Goal: Task Accomplishment & Management: Complete application form

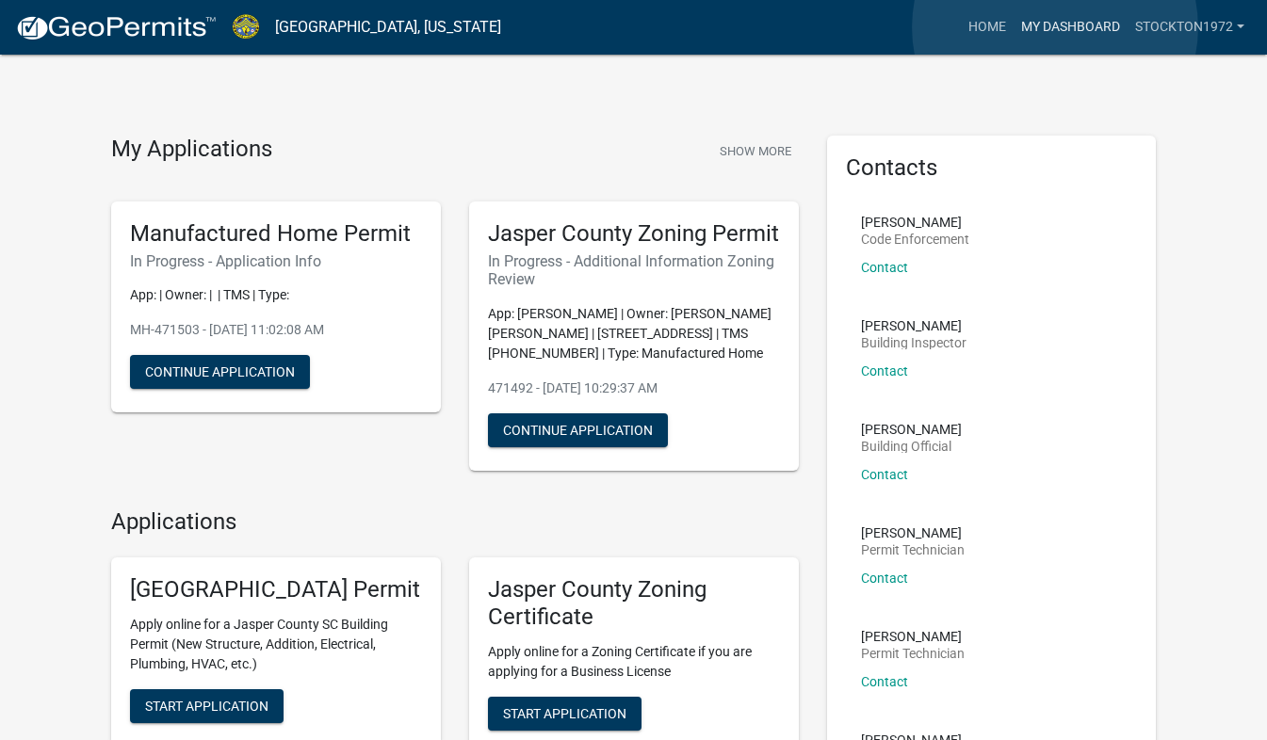
click at [1055, 27] on link "My Dashboard" at bounding box center [1071, 27] width 114 height 36
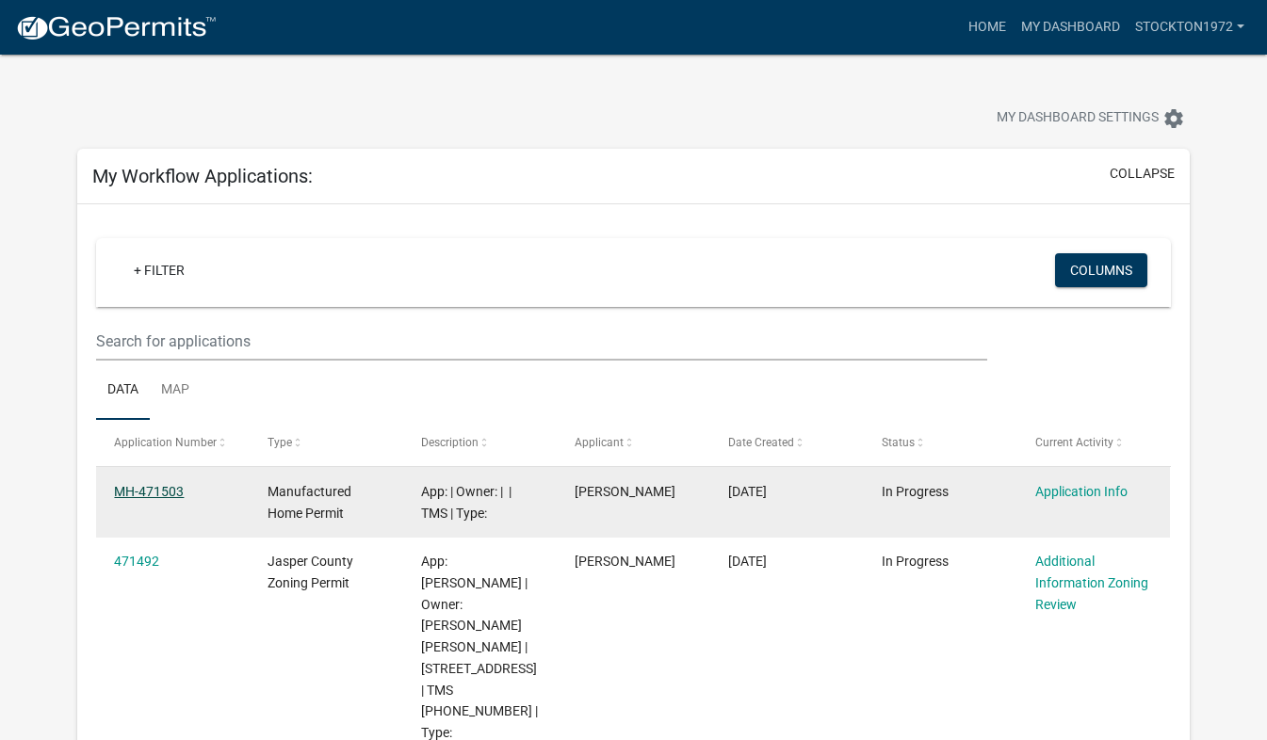
click at [149, 488] on link "MH-471503" at bounding box center [149, 491] width 70 height 15
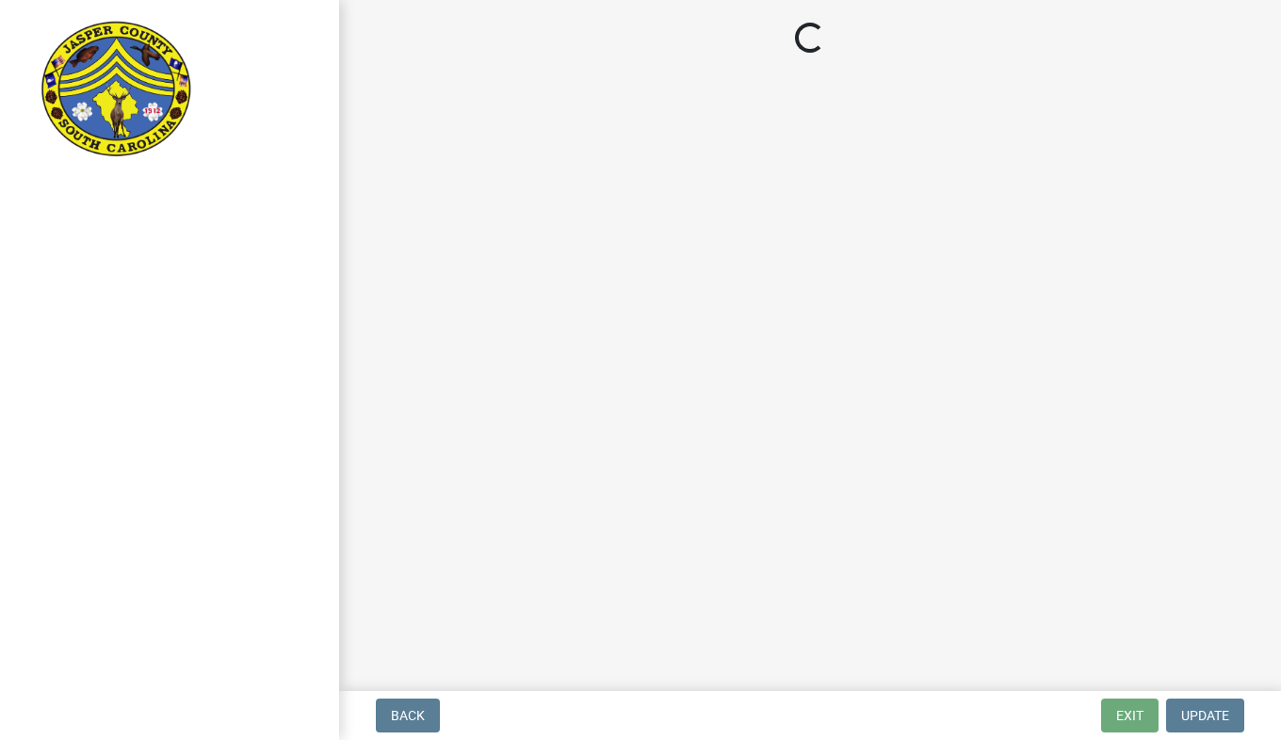
select select "00748aa1-56c2-4786-b7ff-9b3cb1d8d455"
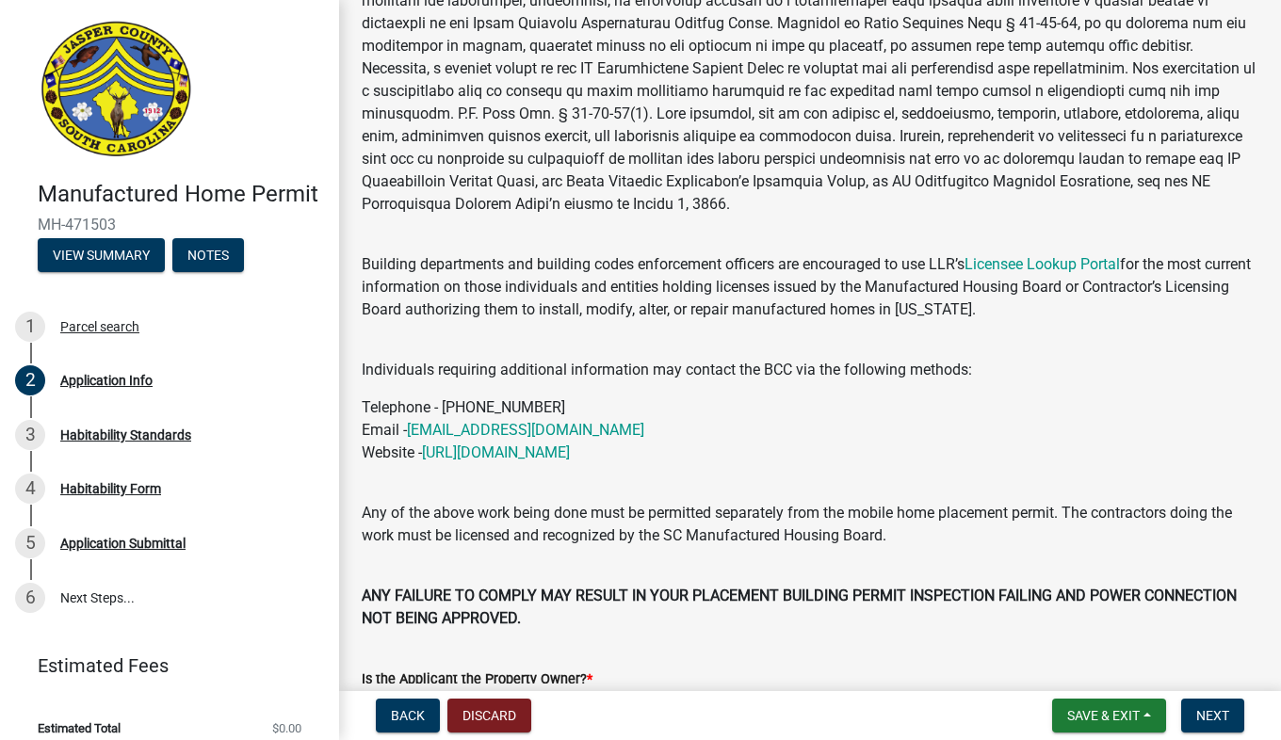
scroll to position [205, 0]
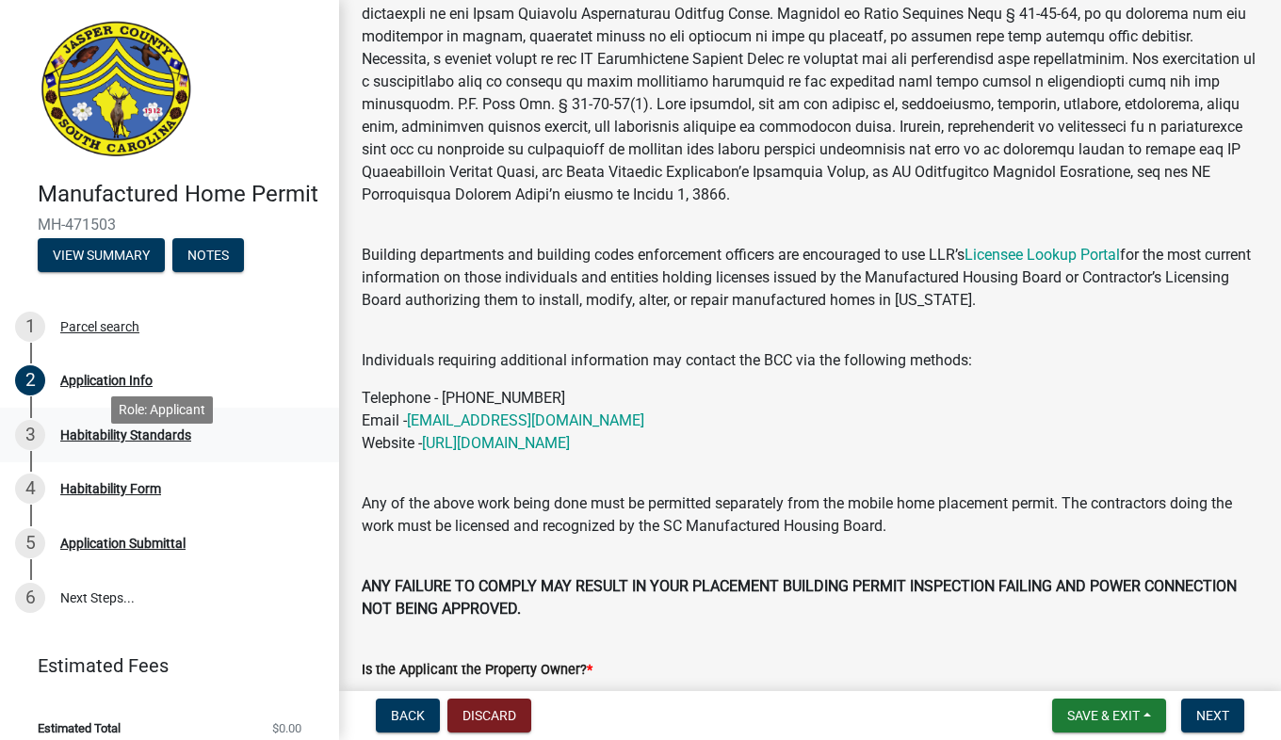
click at [142, 442] on div "Habitability Standards" at bounding box center [125, 435] width 131 height 13
click at [97, 387] on div "Application Info" at bounding box center [106, 380] width 92 height 13
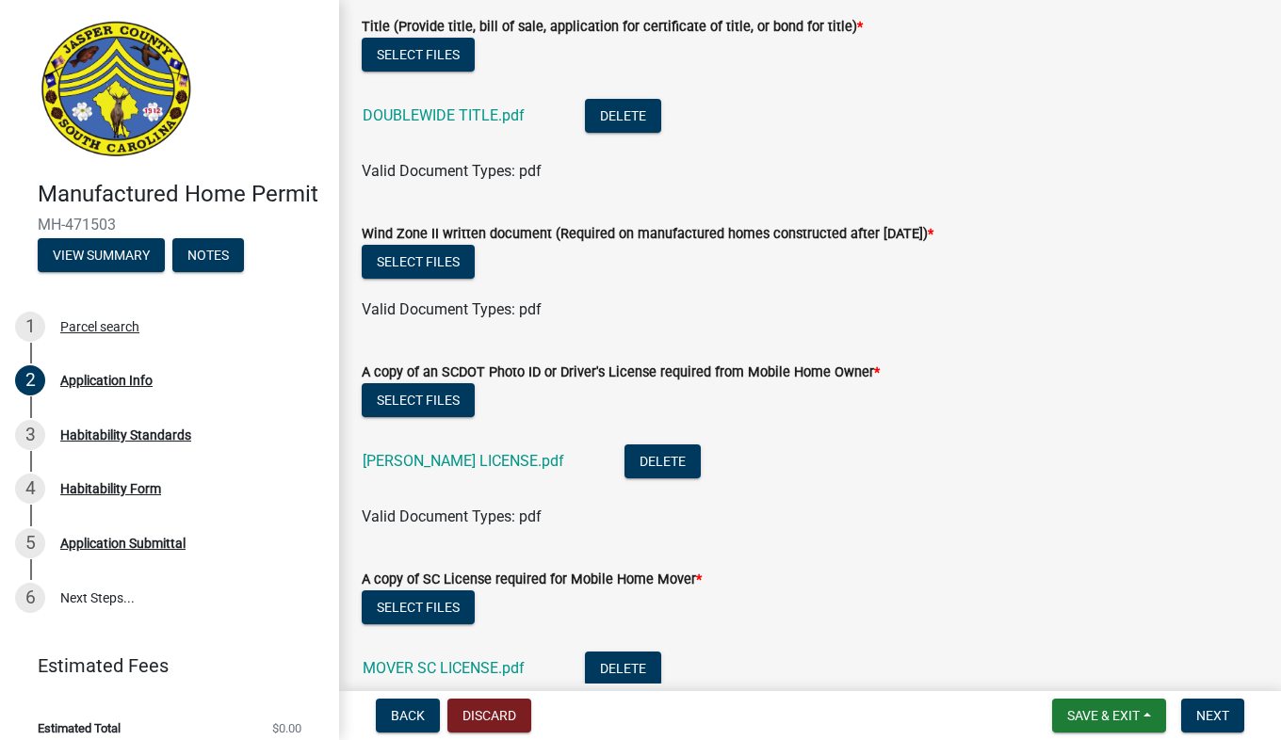
scroll to position [5086, 0]
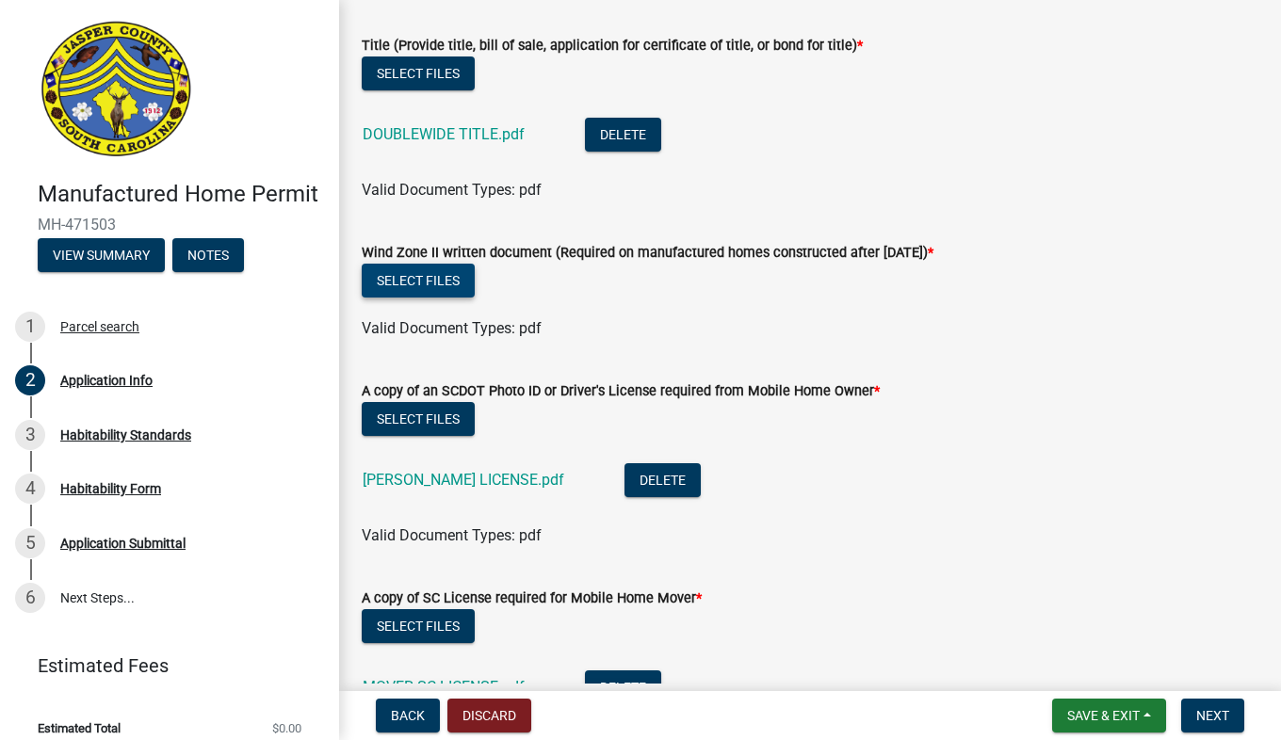
click at [449, 289] on button "Select files" at bounding box center [418, 281] width 113 height 34
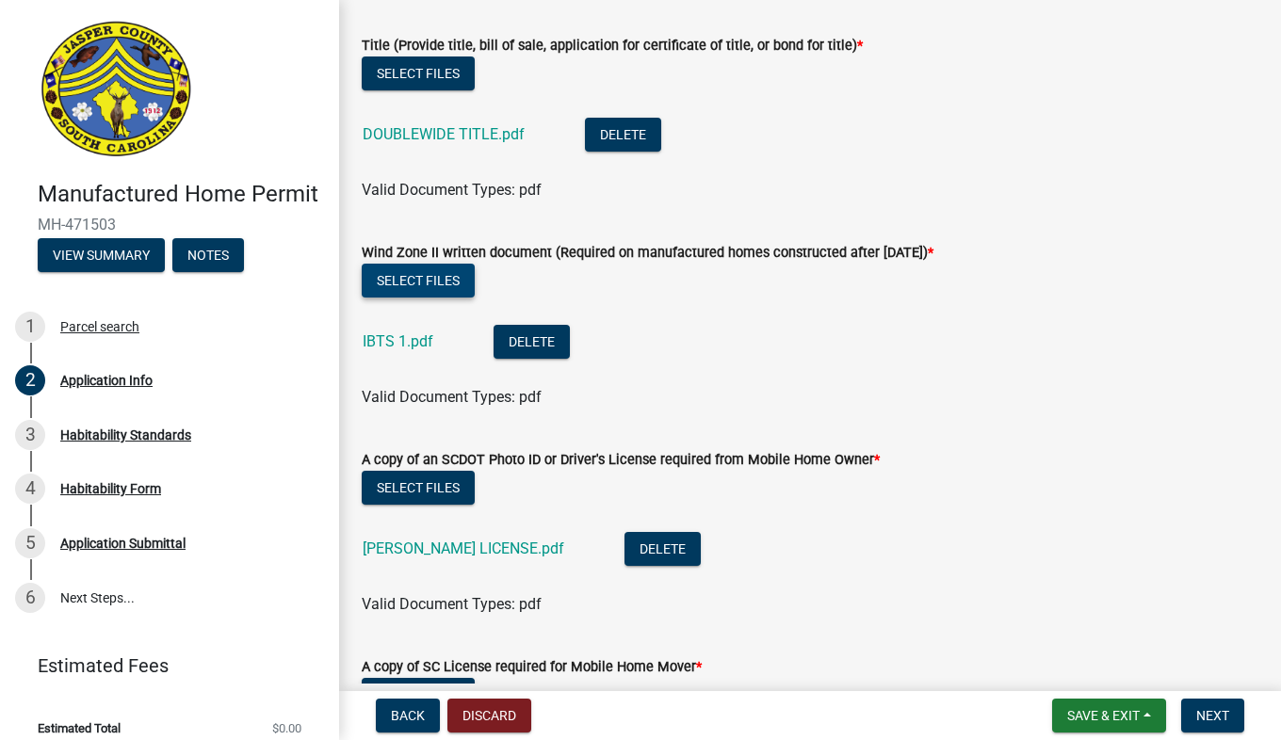
click at [450, 280] on button "Select files" at bounding box center [418, 281] width 113 height 34
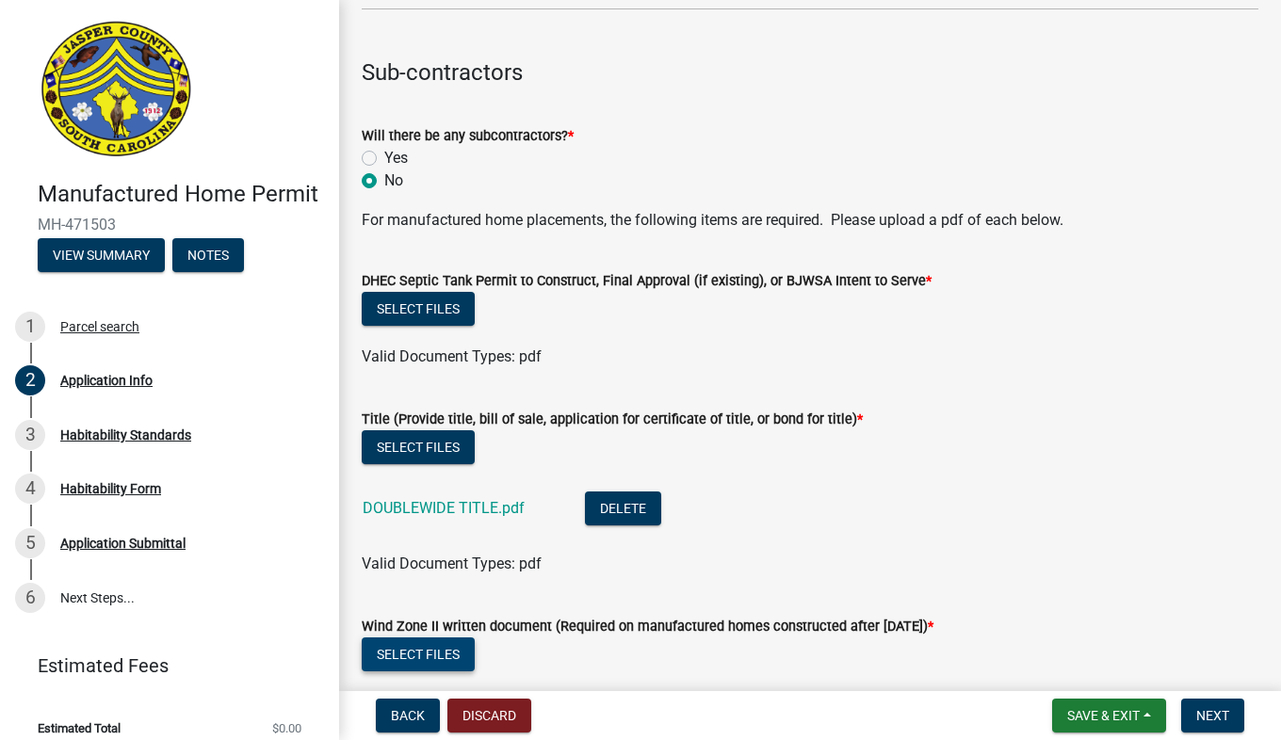
scroll to position [4717, 0]
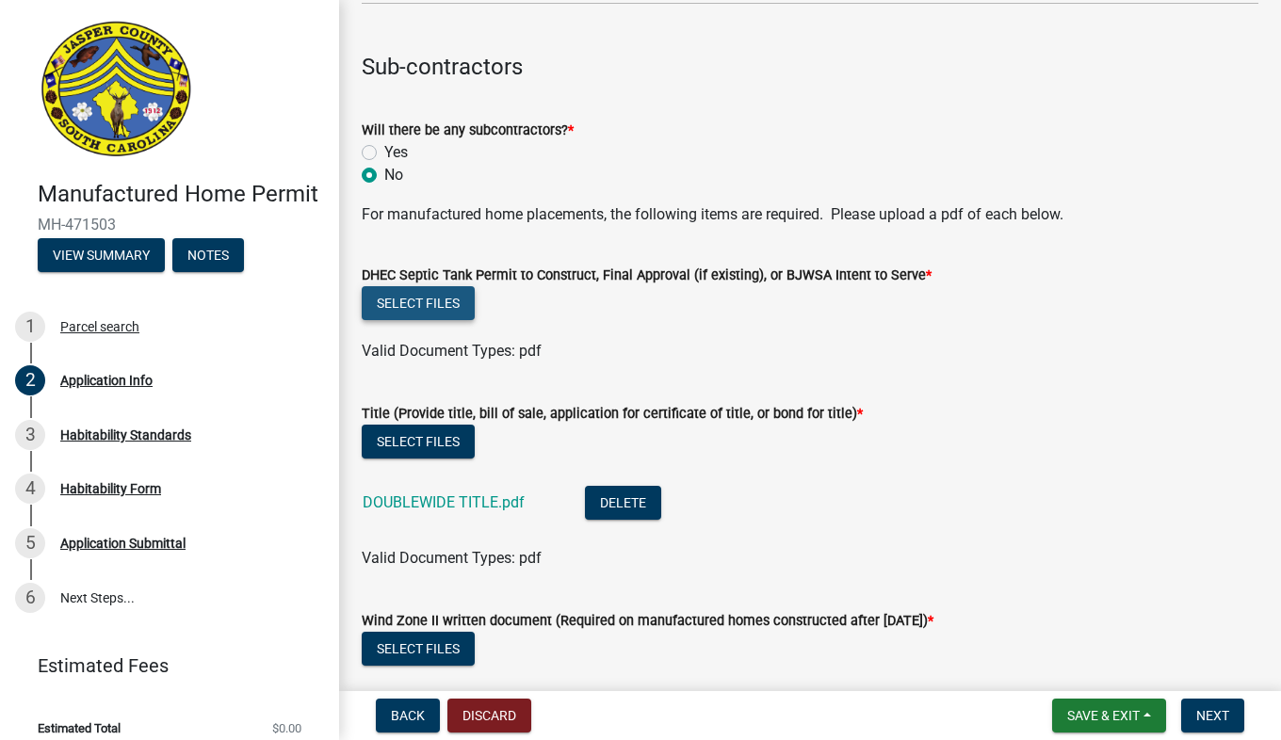
click at [408, 299] on button "Select files" at bounding box center [418, 303] width 113 height 34
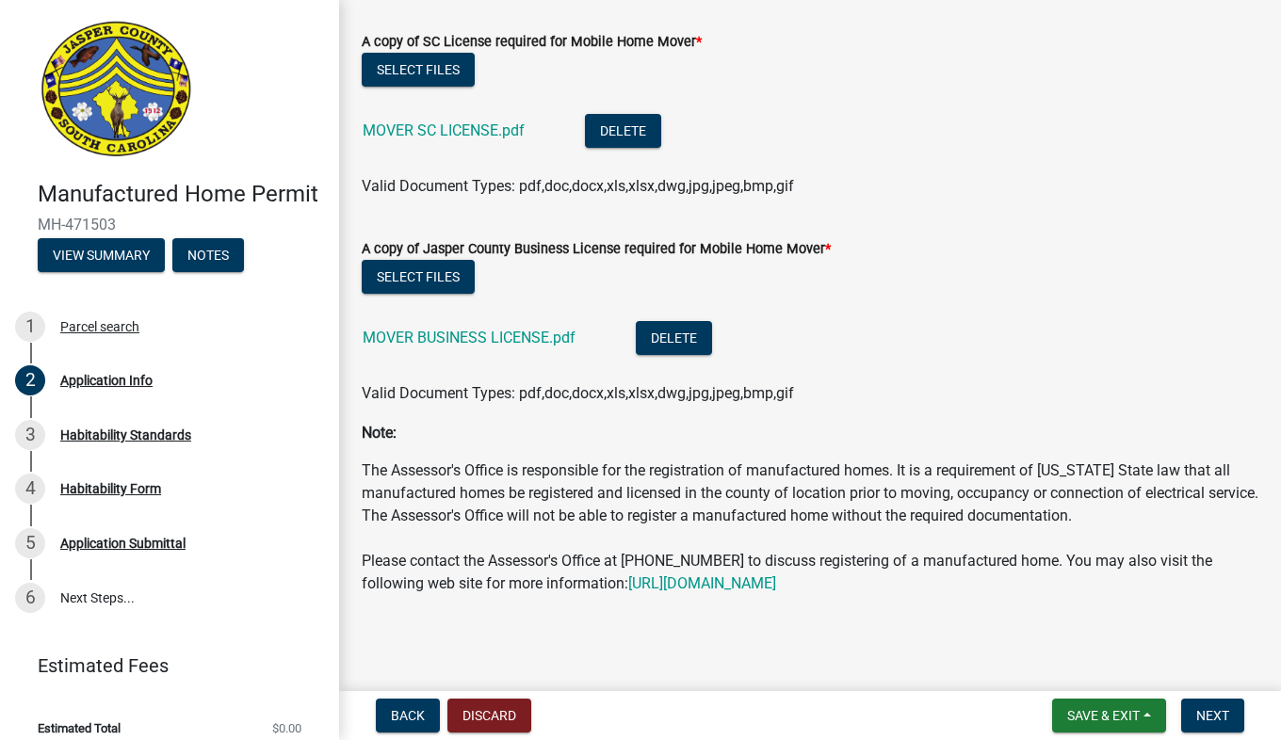
scroll to position [5871, 0]
click at [1233, 714] on button "Next" at bounding box center [1212, 716] width 63 height 34
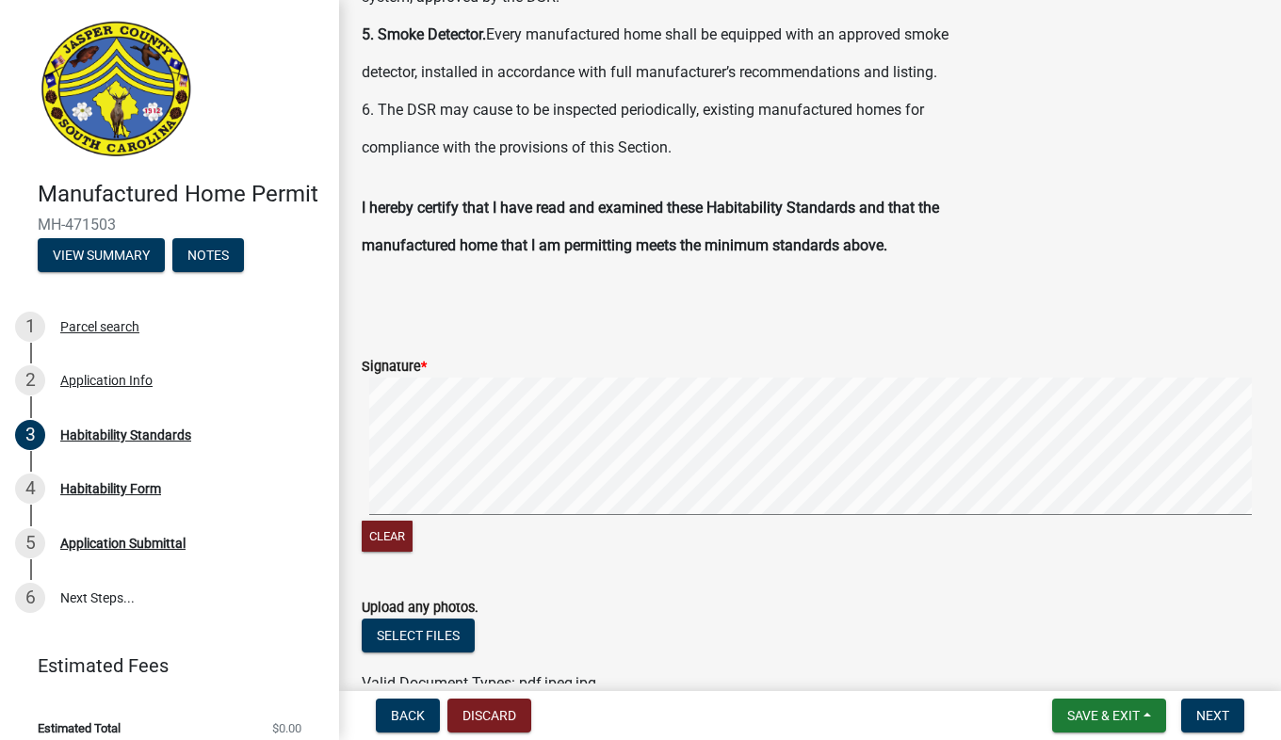
scroll to position [1060, 0]
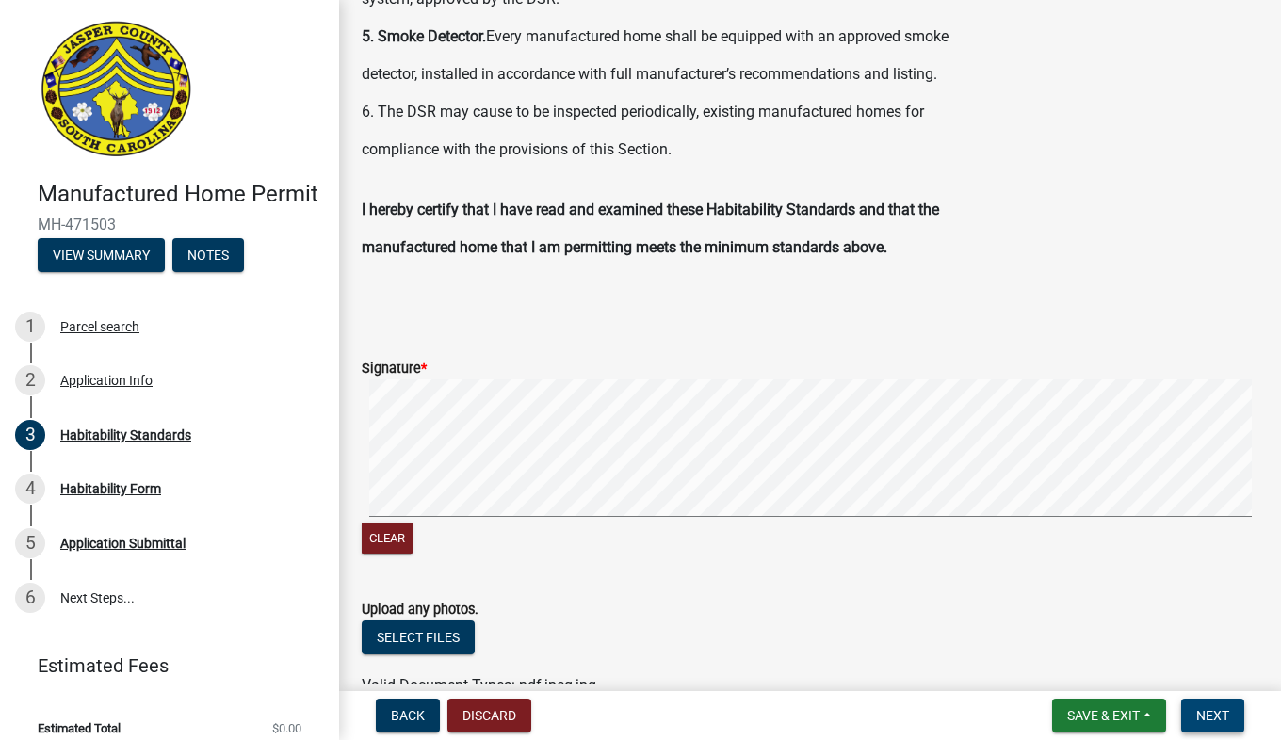
click at [1220, 727] on button "Next" at bounding box center [1212, 716] width 63 height 34
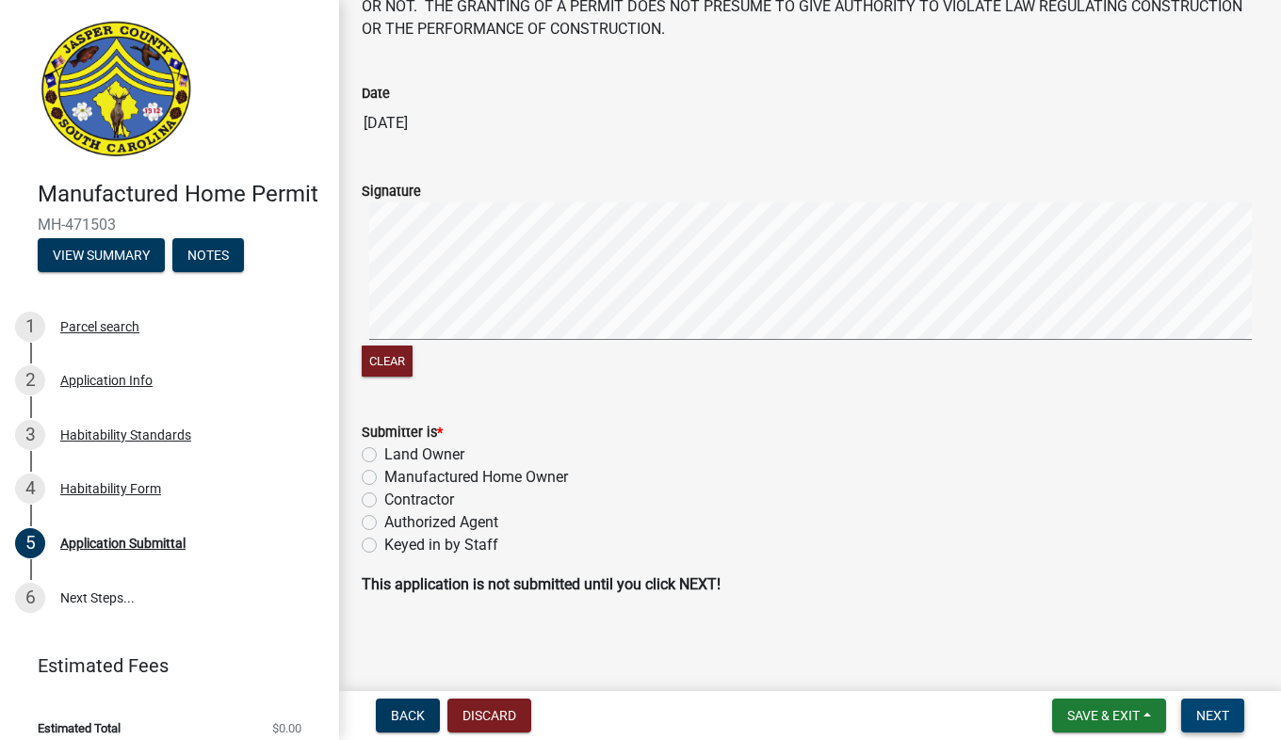
scroll to position [197, 0]
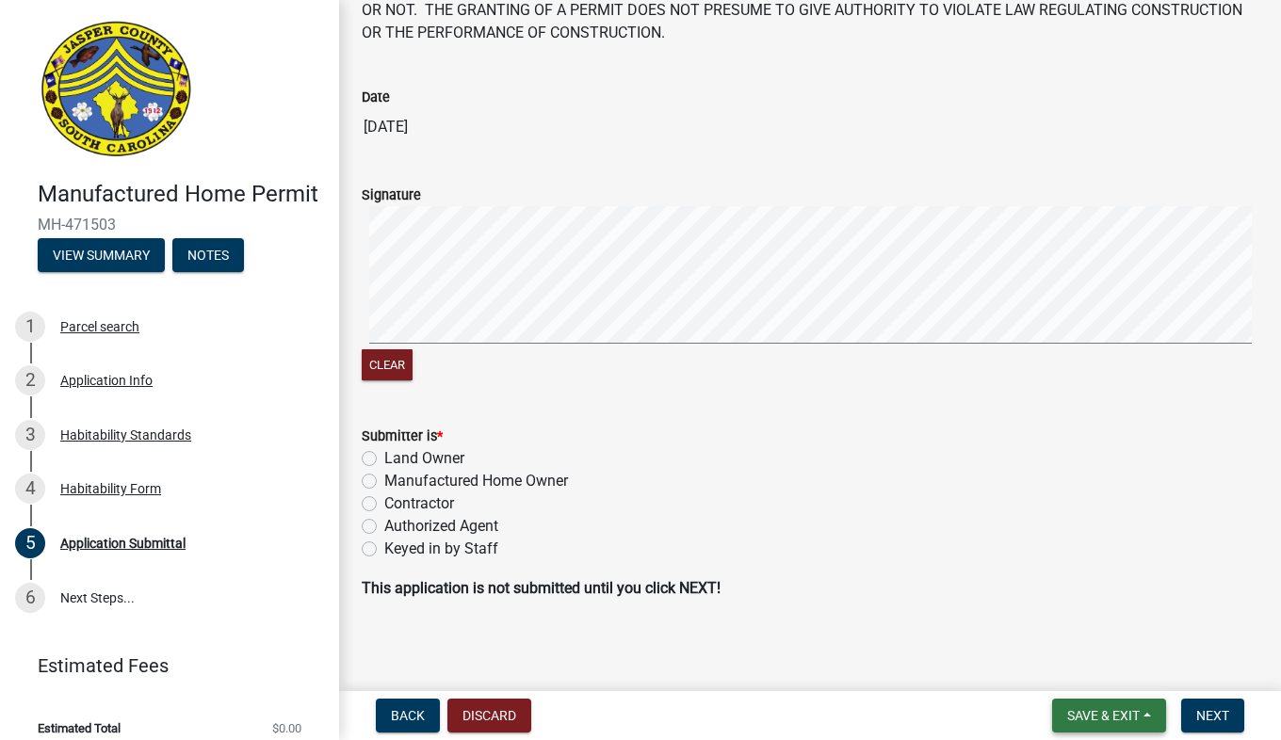
click at [1085, 722] on span "Save & Exit" at bounding box center [1103, 715] width 73 height 15
click at [1060, 670] on button "Save & Exit" at bounding box center [1090, 666] width 151 height 45
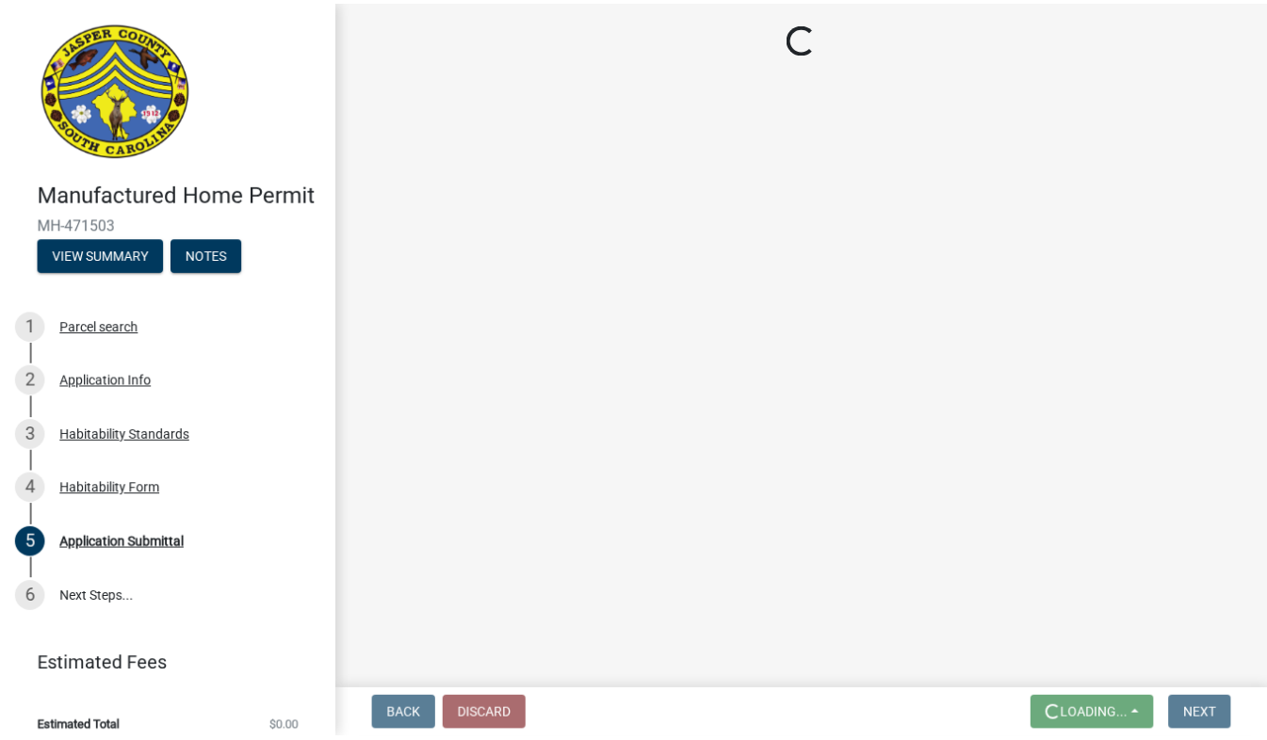
scroll to position [0, 0]
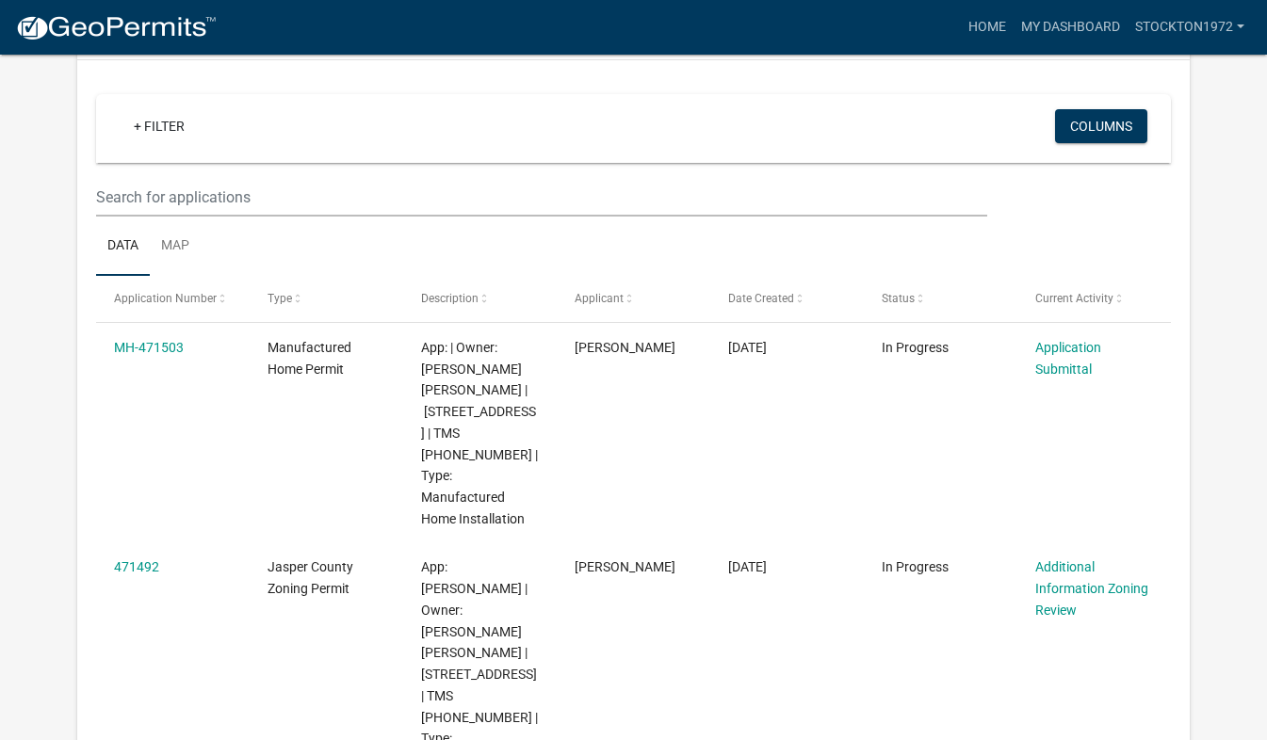
scroll to position [144, 0]
click at [1050, 21] on link "My Dashboard" at bounding box center [1071, 27] width 114 height 36
